Goal: Transaction & Acquisition: Book appointment/travel/reservation

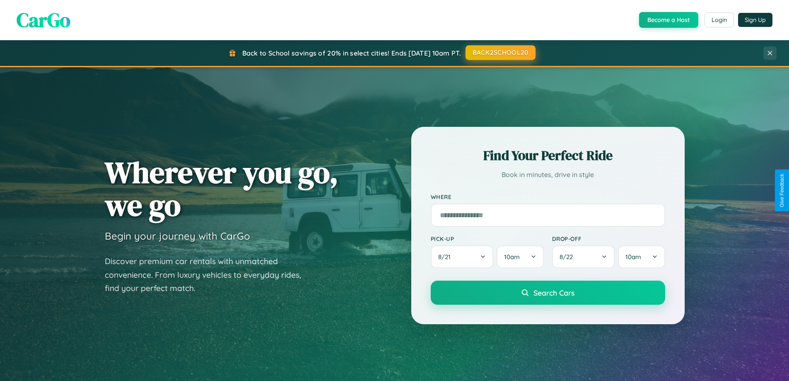
click at [500, 53] on button "BACK2SCHOOL20" at bounding box center [501, 52] width 70 height 15
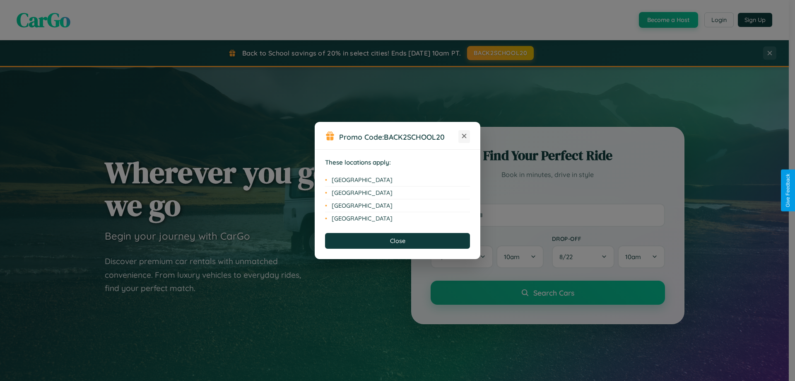
click at [464, 136] on icon at bounding box center [464, 136] width 5 height 5
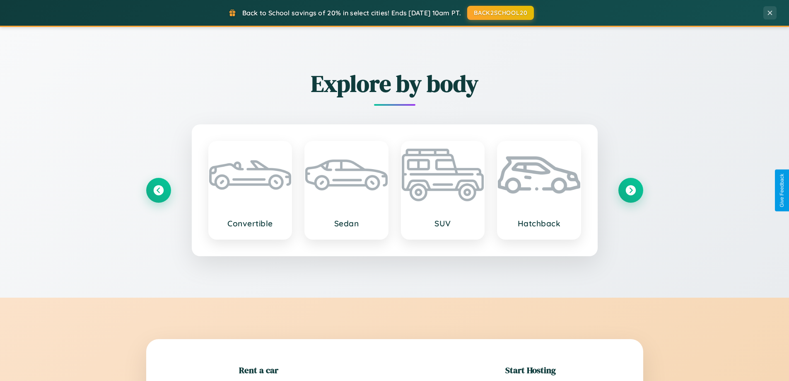
scroll to position [179, 0]
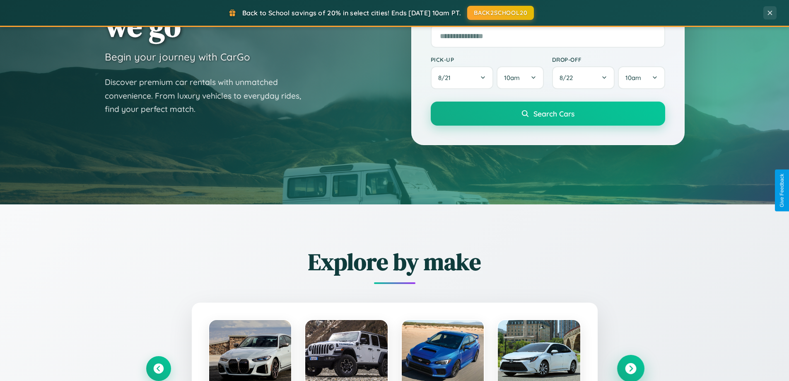
click at [631, 368] on icon at bounding box center [630, 368] width 11 height 11
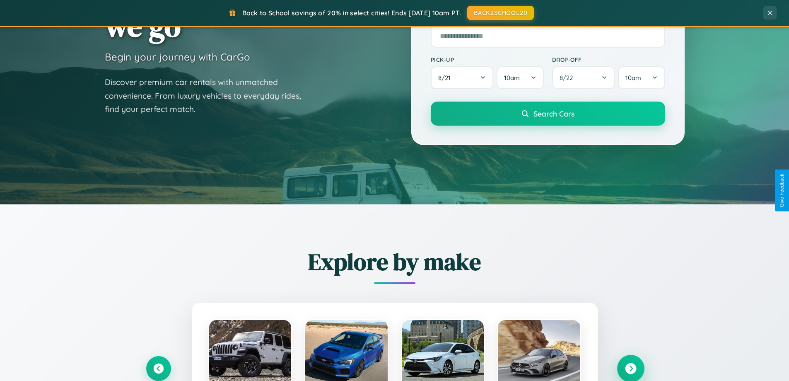
scroll to position [1594, 0]
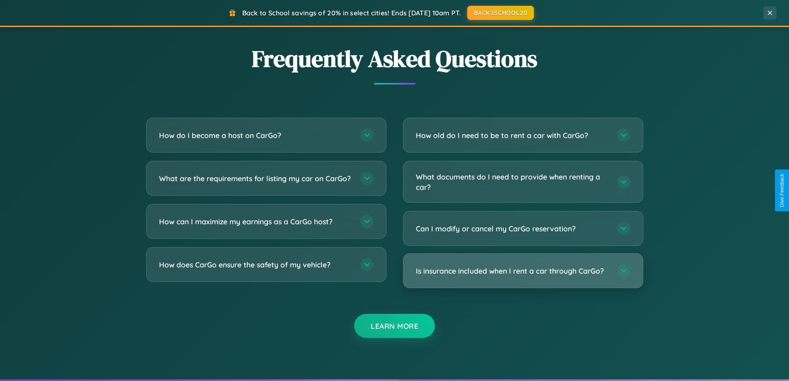
click at [523, 271] on h3 "Is insurance included when I rent a car through CarGo?" at bounding box center [512, 271] width 193 height 10
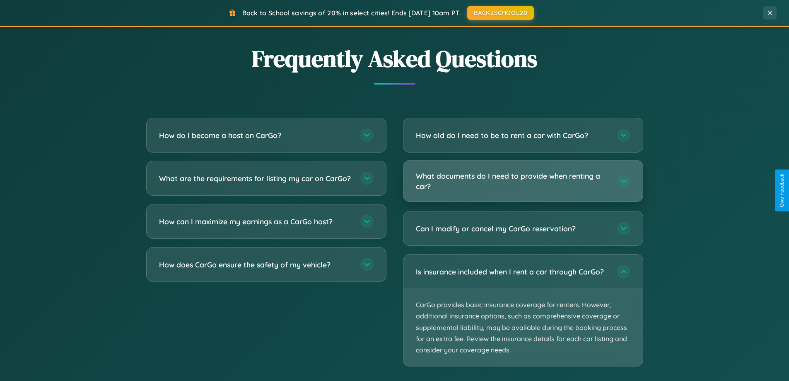
click at [523, 181] on h3 "What documents do I need to provide when renting a car?" at bounding box center [512, 181] width 193 height 20
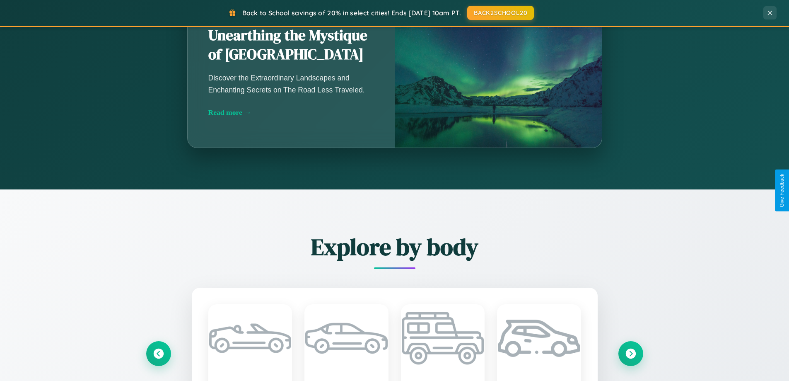
scroll to position [570, 0]
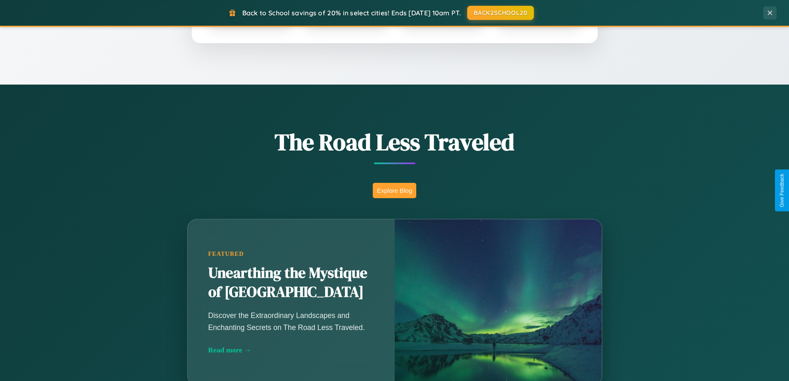
click at [394, 190] on button "Explore Blog" at bounding box center [394, 190] width 43 height 15
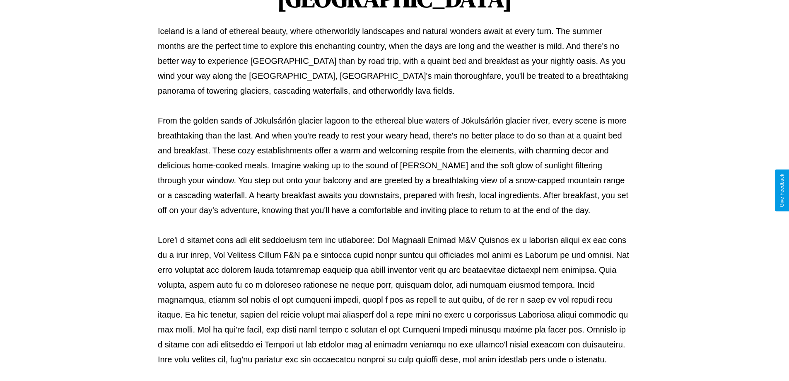
scroll to position [268, 0]
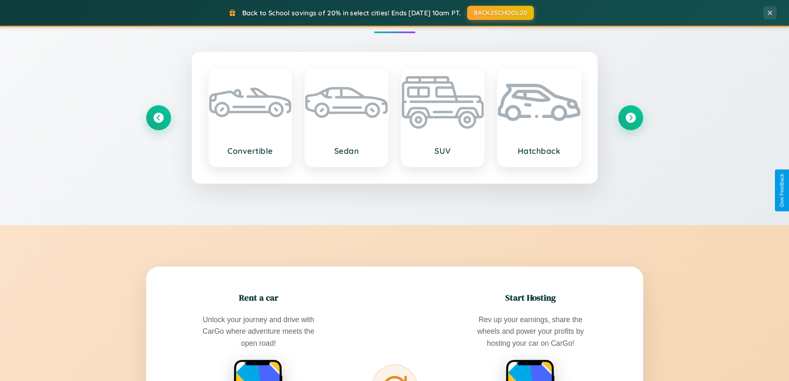
scroll to position [1331, 0]
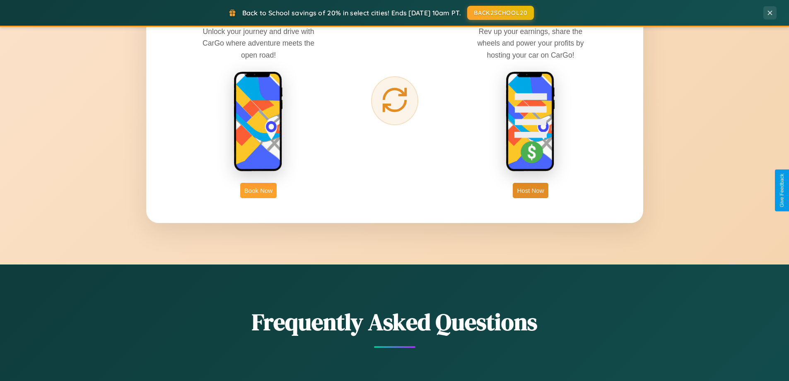
click at [259, 190] on button "Book Now" at bounding box center [258, 190] width 36 height 15
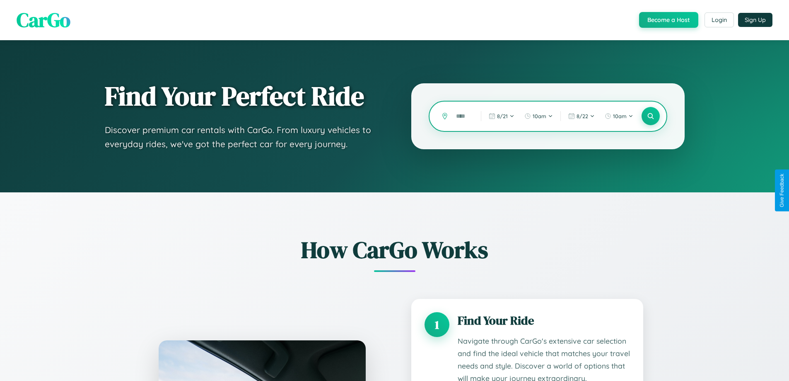
click at [462, 116] on input "text" at bounding box center [462, 116] width 21 height 14
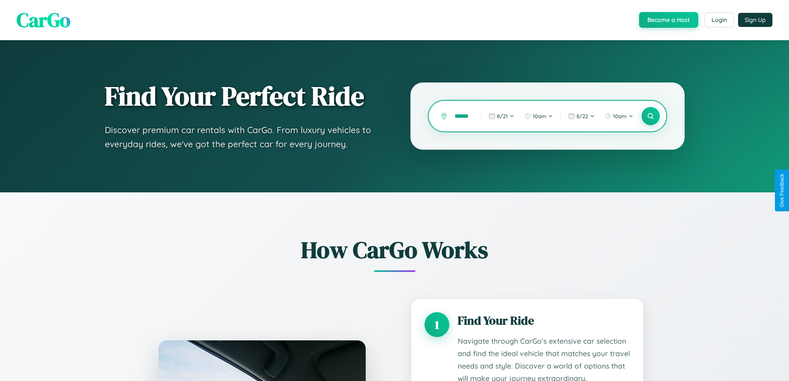
scroll to position [0, 16]
type input "*********"
click at [650, 116] on icon at bounding box center [651, 116] width 8 height 8
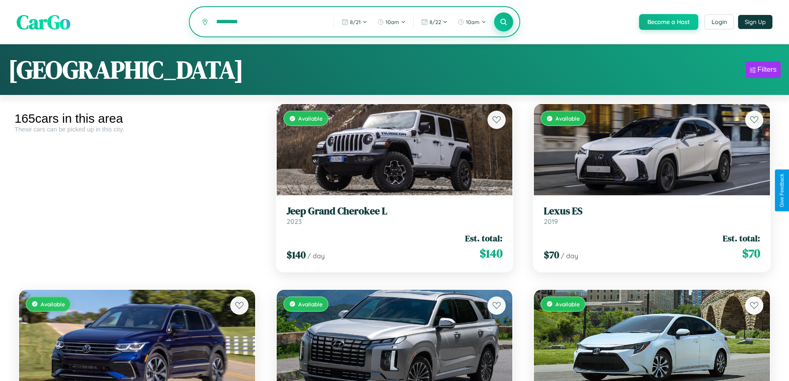
type input "*********"
click at [503, 22] on icon at bounding box center [504, 22] width 8 height 8
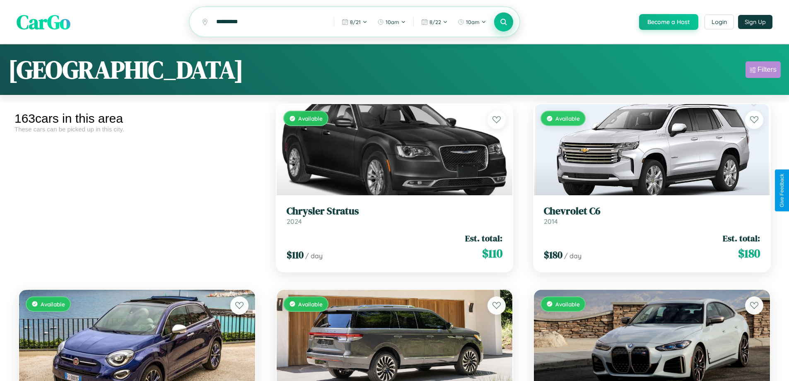
click at [763, 71] on div "Filters" at bounding box center [767, 69] width 19 height 8
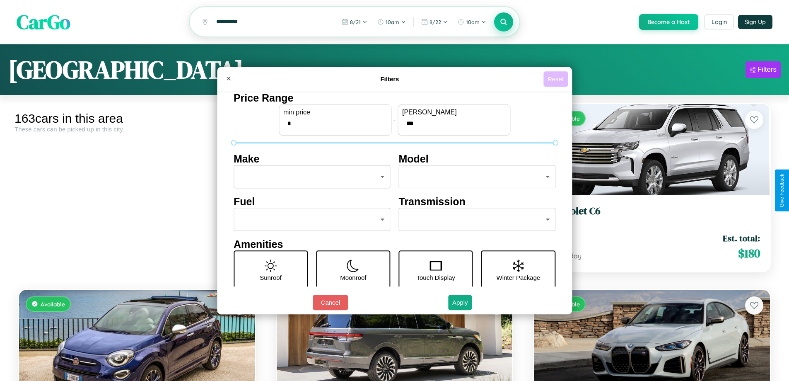
click at [557, 79] on button "Reset" at bounding box center [556, 78] width 24 height 15
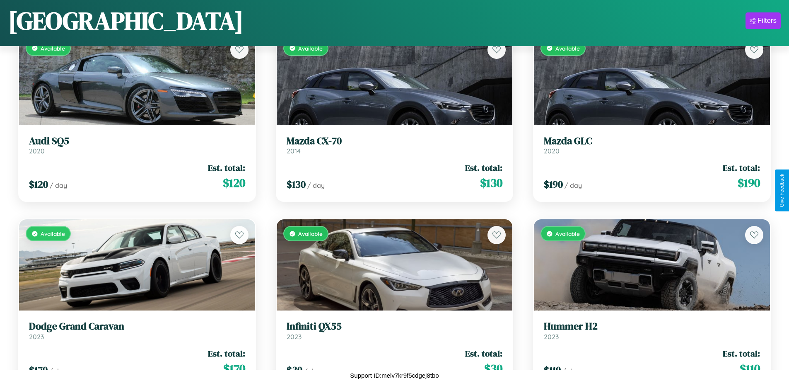
scroll to position [9021, 0]
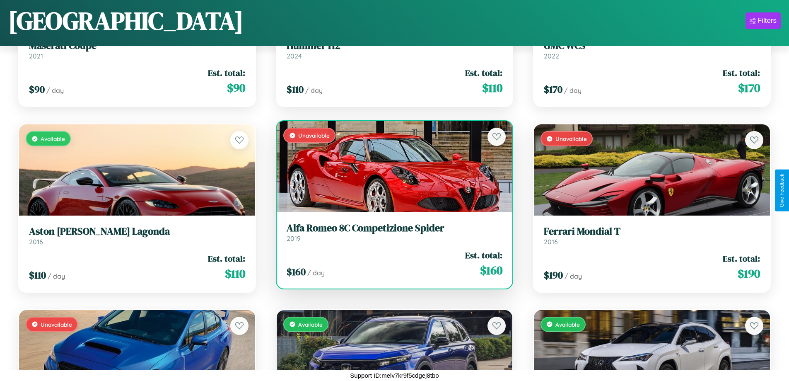
click at [391, 267] on div "$ 160 / day Est. total: $ 160" at bounding box center [395, 263] width 216 height 29
click at [391, 263] on div "$ 160 / day Est. total: $ 160" at bounding box center [395, 263] width 216 height 29
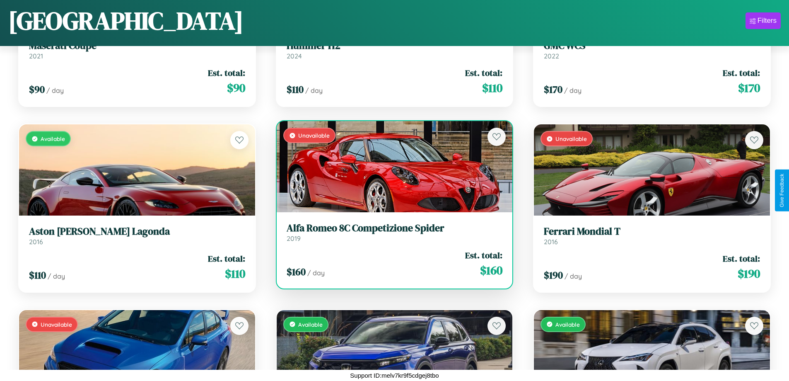
click at [391, 263] on div "$ 160 / day Est. total: $ 160" at bounding box center [395, 263] width 216 height 29
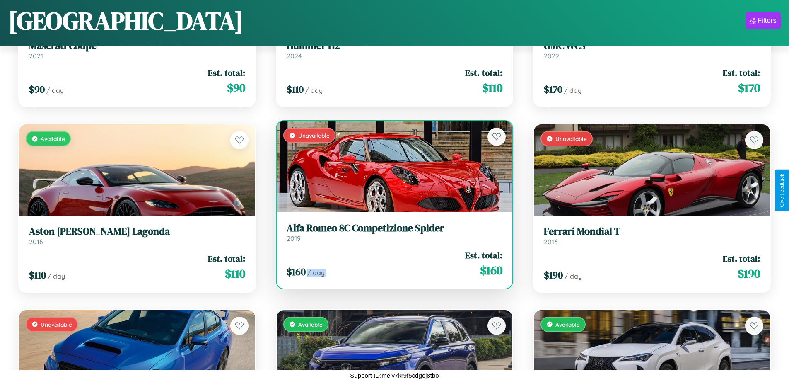
click at [391, 263] on div "$ 160 / day Est. total: $ 160" at bounding box center [395, 263] width 216 height 29
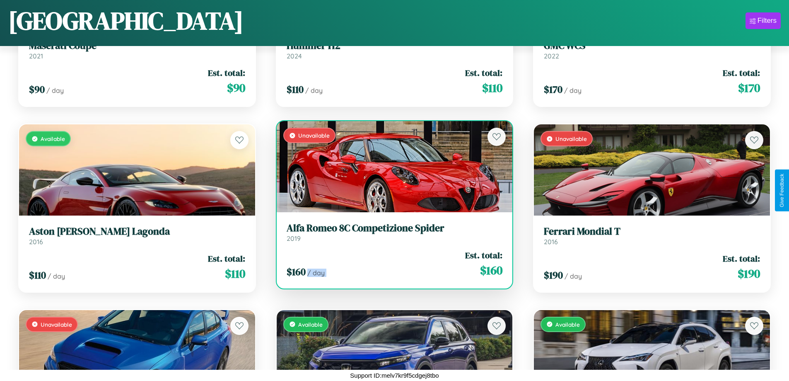
click at [391, 263] on div "$ 160 / day Est. total: $ 160" at bounding box center [395, 263] width 216 height 29
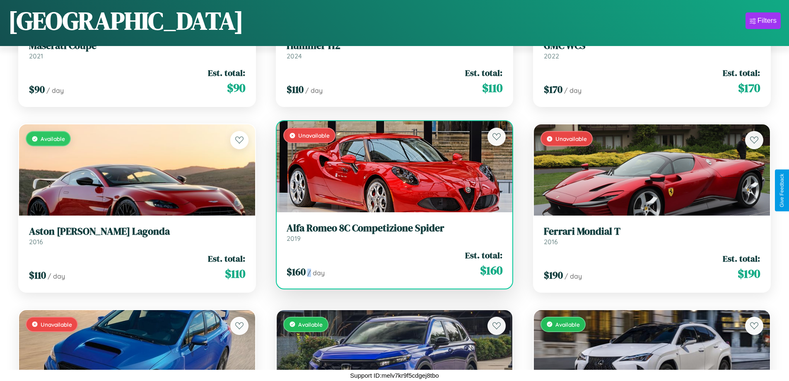
click at [391, 263] on div "$ 160 / day Est. total: $ 160" at bounding box center [395, 263] width 216 height 29
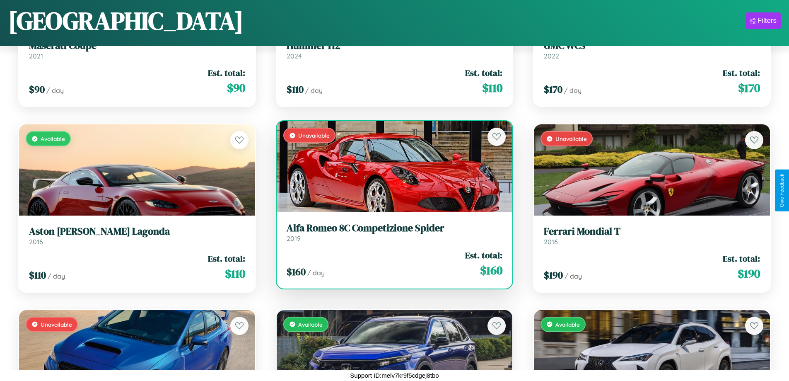
click at [391, 232] on h3 "Alfa Romeo 8C Competizione Spider" at bounding box center [395, 228] width 216 height 12
